Goal: Check status

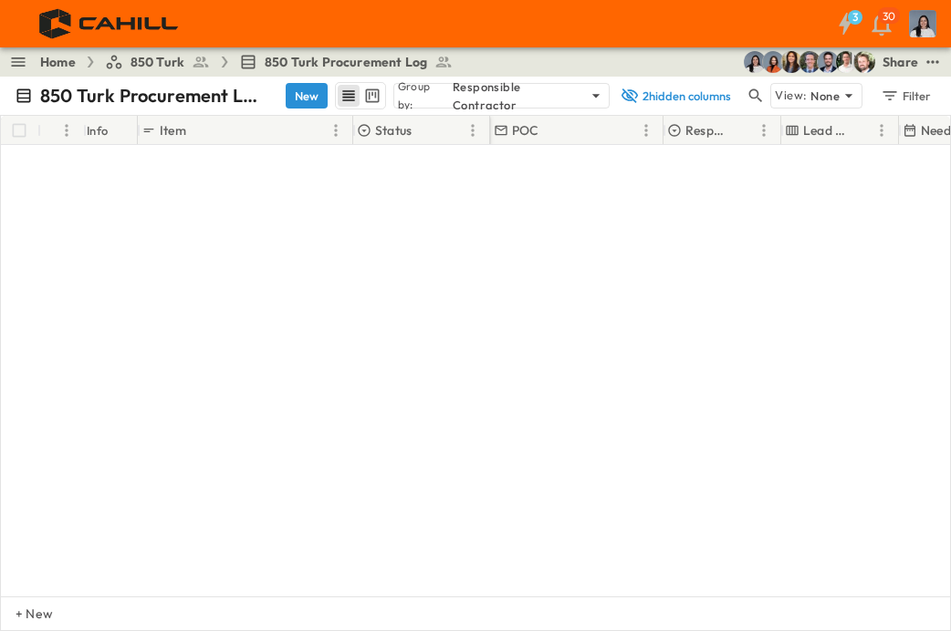
scroll to position [1095, 0]
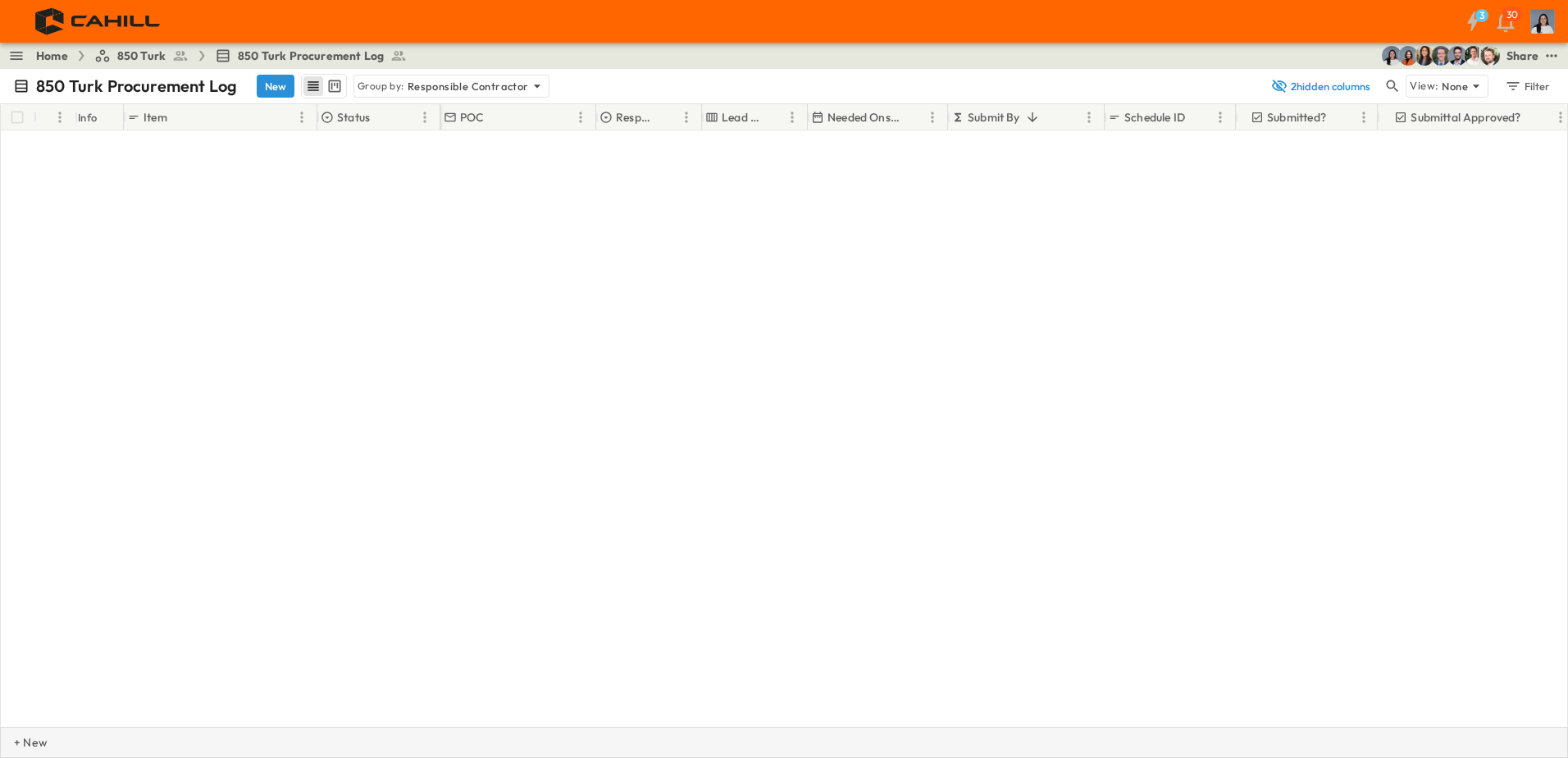
scroll to position [990, 0]
